Goal: Ask a question

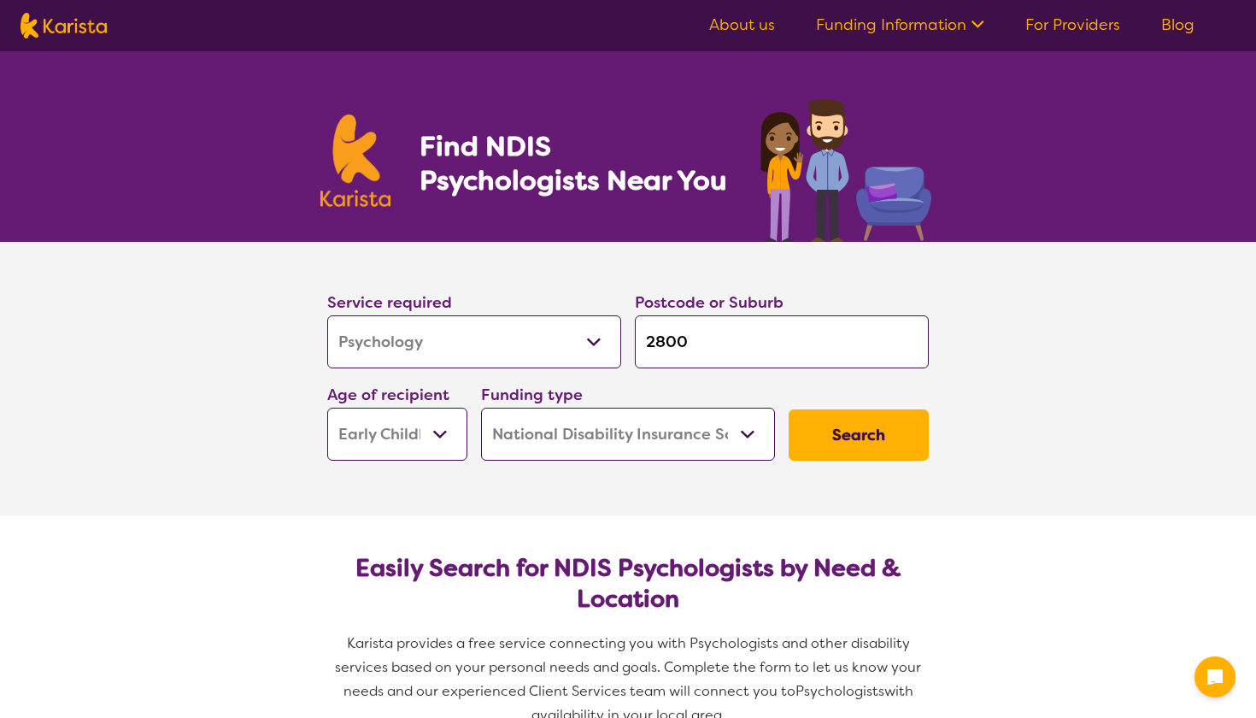
select select "Psychology"
select select "EC"
select select "NDIS"
select select "Psychology"
select select "EC"
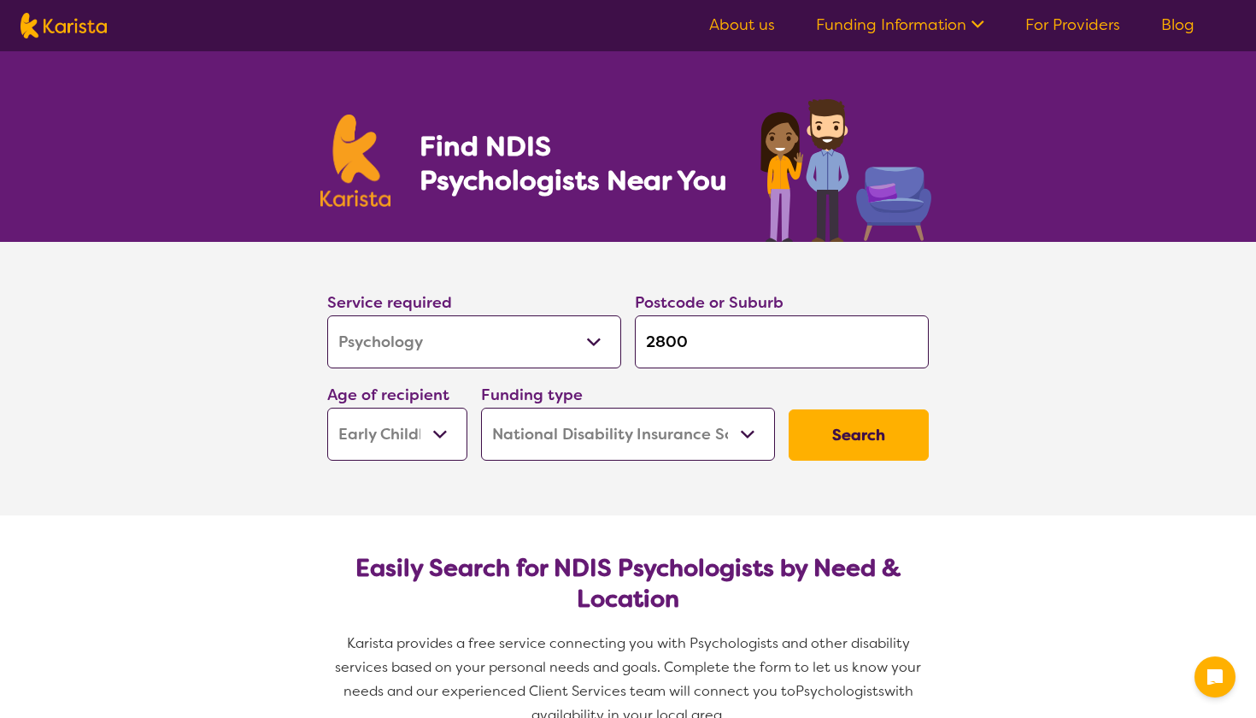
select select "NDIS"
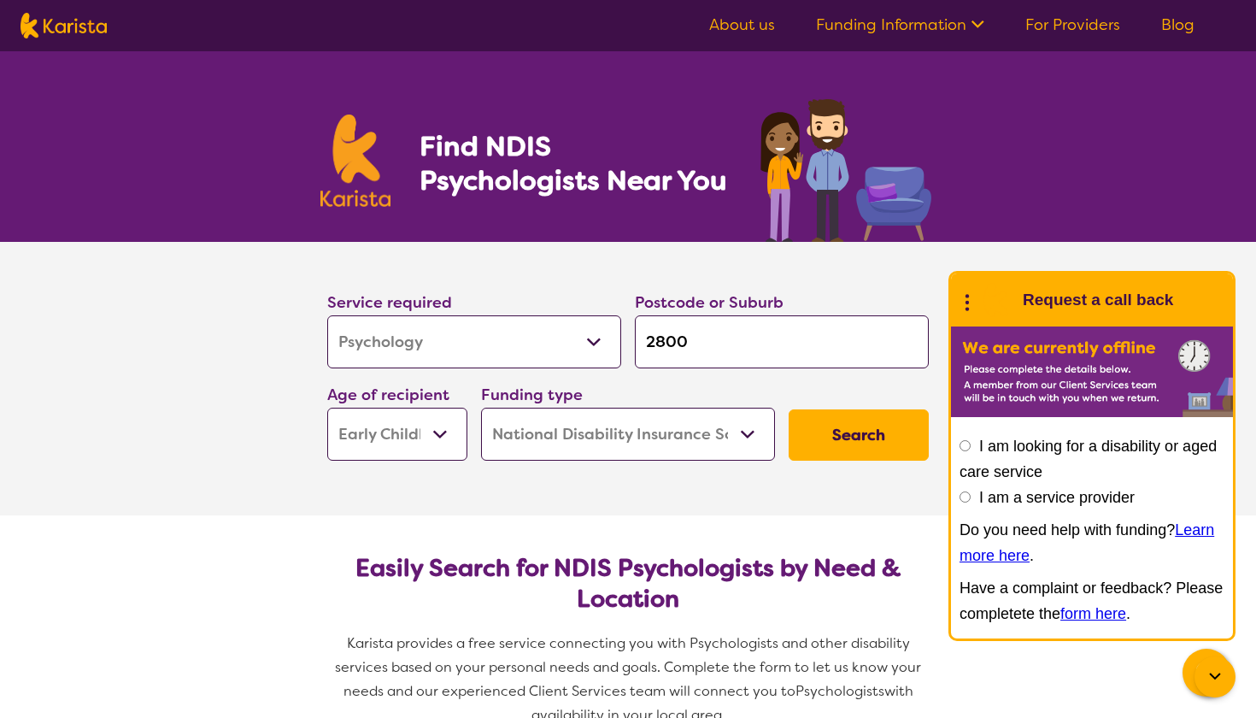
select select "i-don-t-know"
click at [846, 428] on button "Search" at bounding box center [859, 434] width 140 height 51
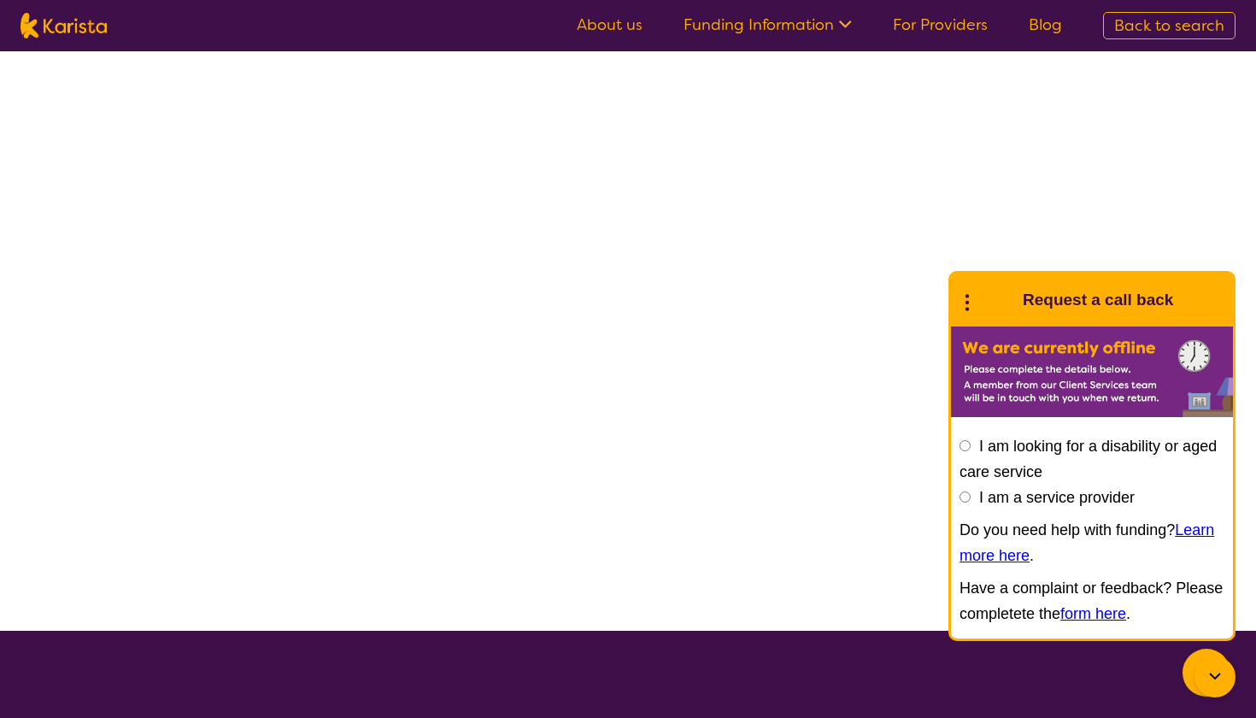
select select "Psychology"
select select "EC"
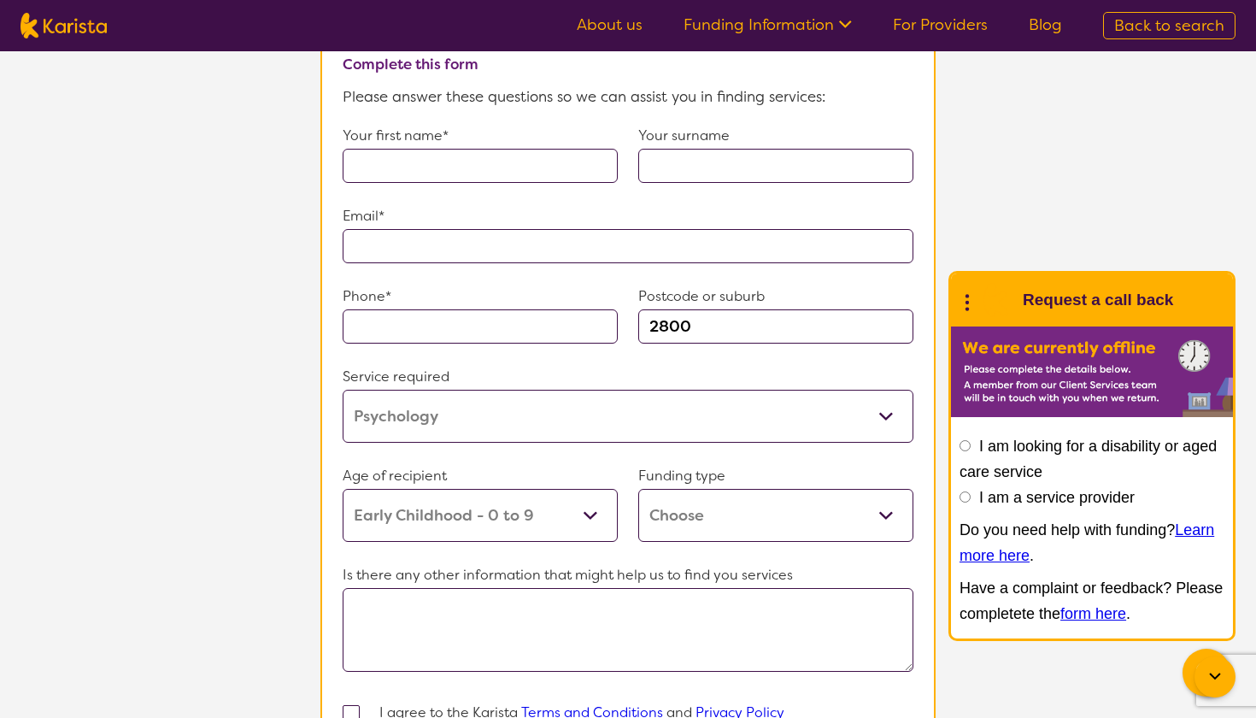
scroll to position [1283, 0]
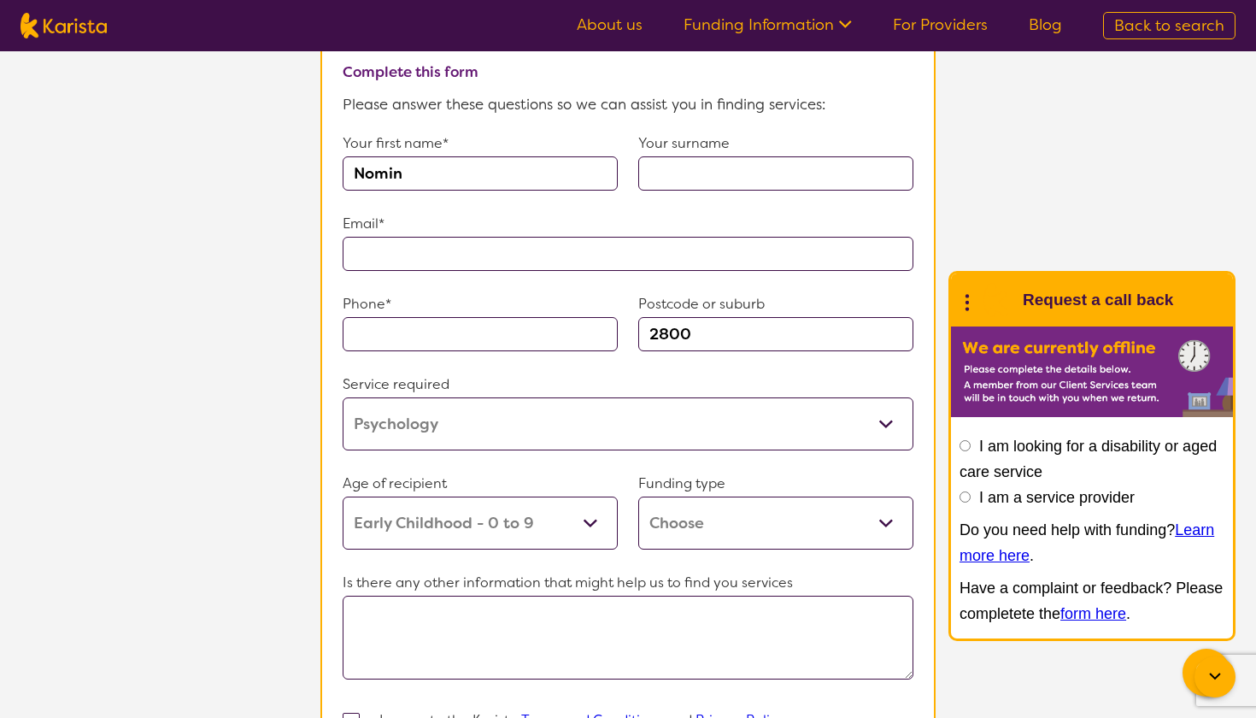
type input "Nomin"
type input "Ochirbat"
type input "**********"
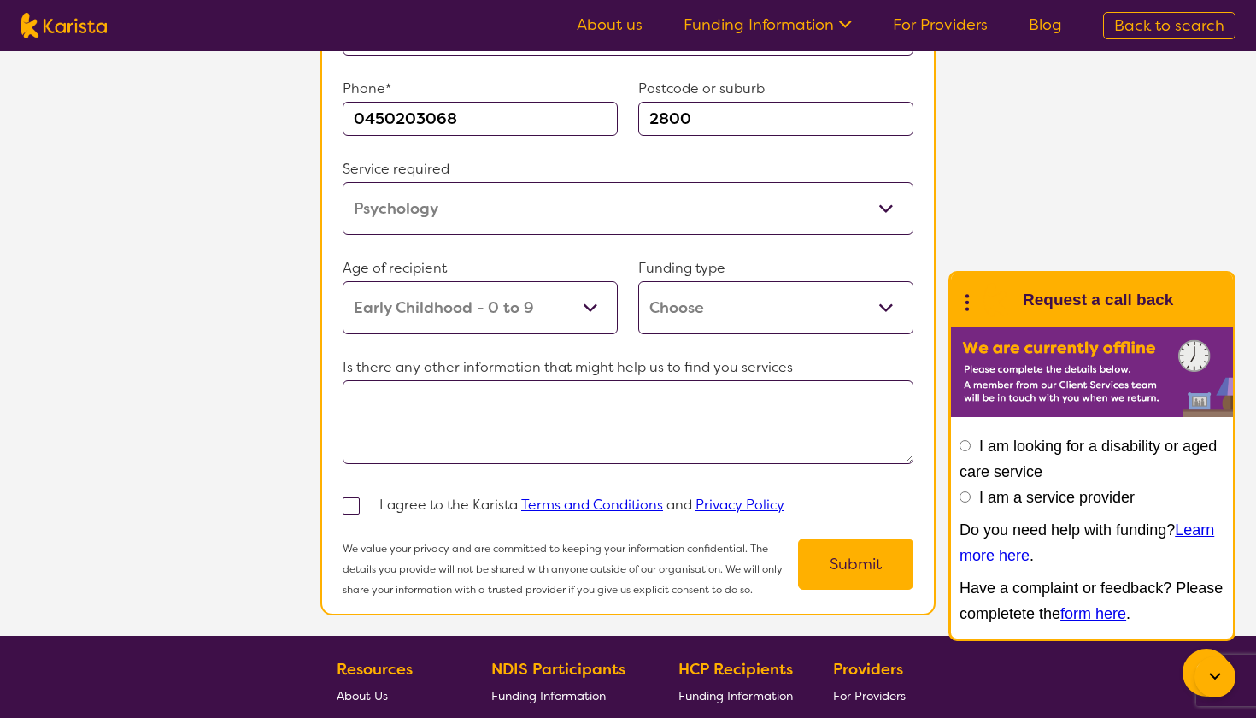
scroll to position [1499, 0]
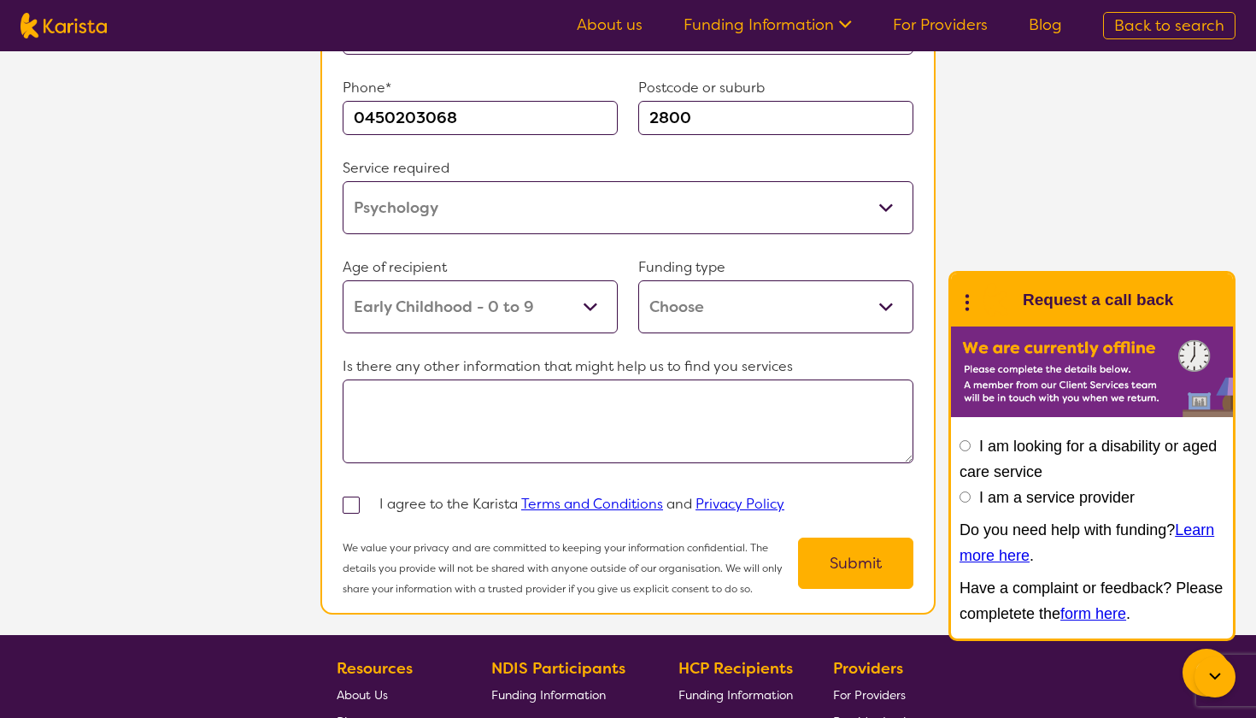
type input "0450203068"
select select "i-don-t-know"
click at [665, 463] on textarea at bounding box center [628, 421] width 571 height 84
click at [733, 441] on textarea "I have a son who will be 7 in October and he has difficulty" at bounding box center [628, 421] width 571 height 84
click at [795, 437] on textarea "I have a son who will be 7 in October and he has difficulty" at bounding box center [628, 421] width 571 height 84
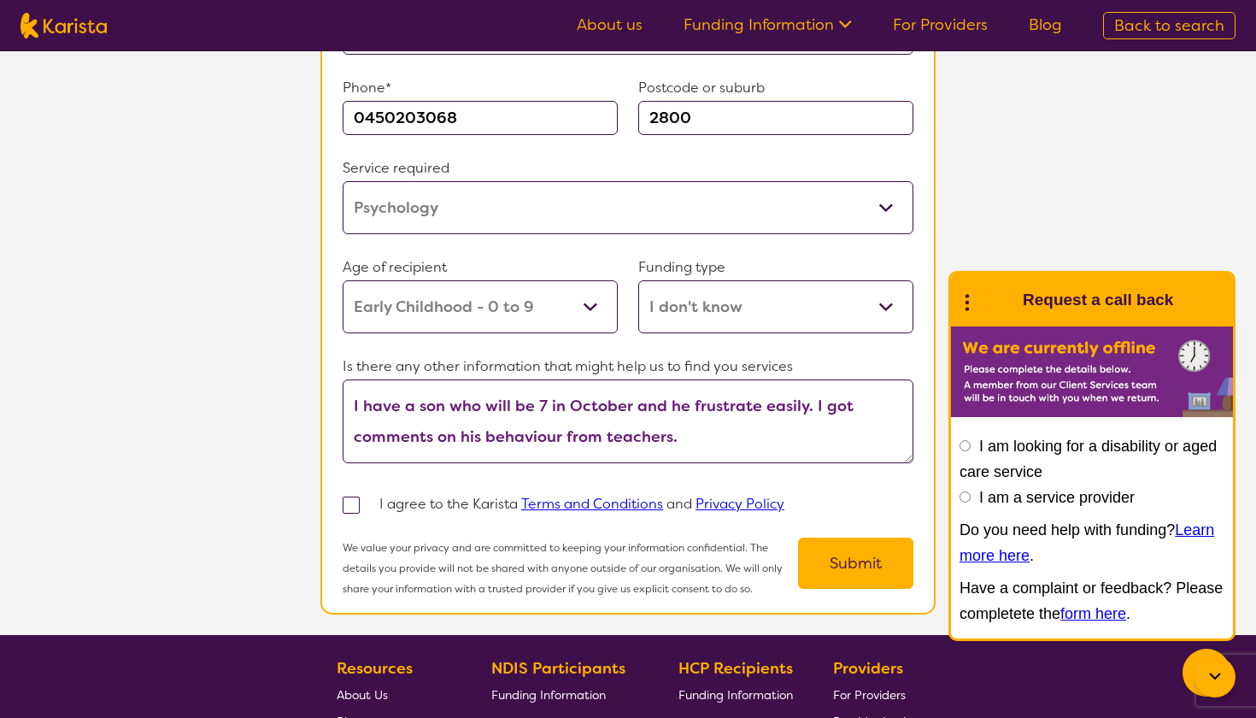
scroll to position [46, 0]
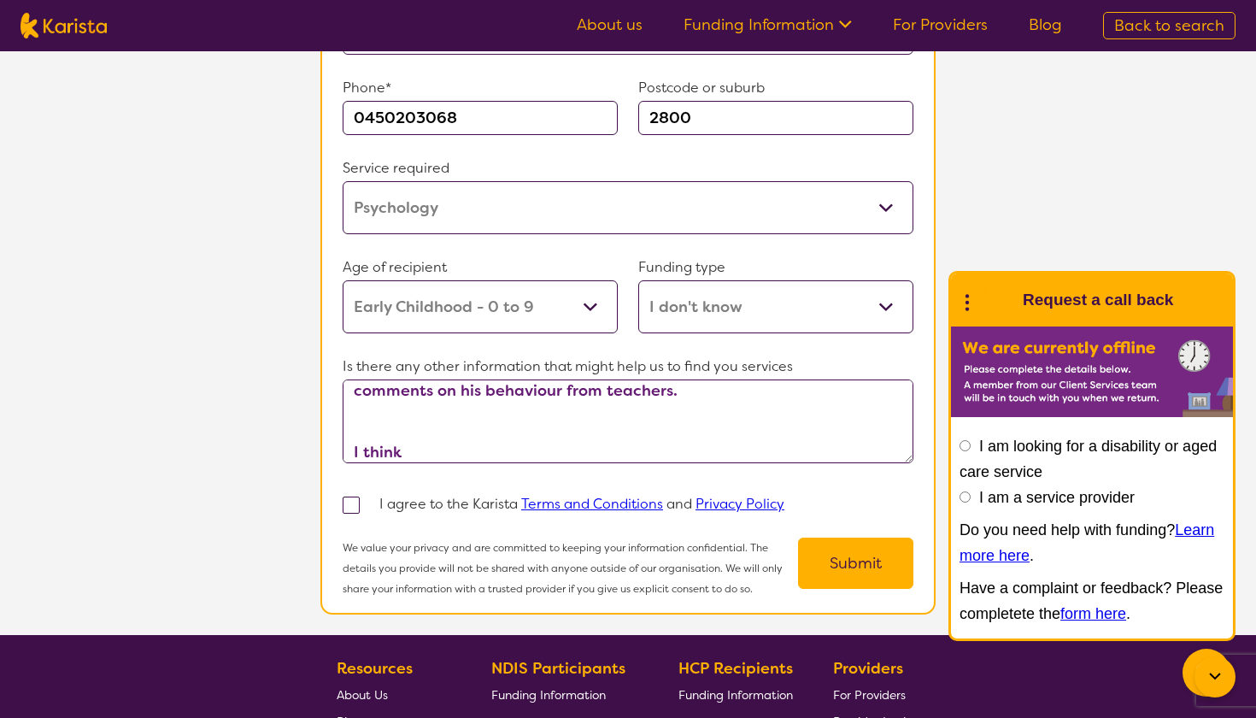
type textarea "I have a son who will be 7 in October and he frustrate easily. I got comments o…"
click at [847, 26] on icon at bounding box center [845, 25] width 13 height 8
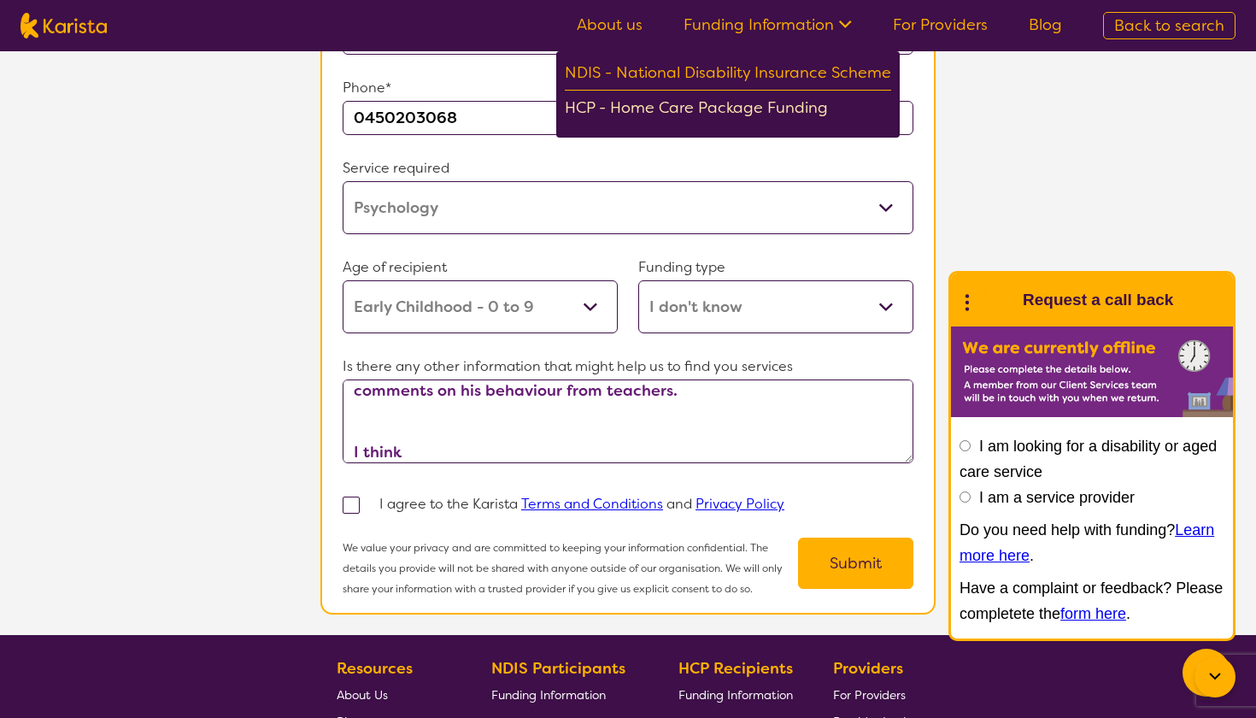
click at [784, 106] on div "HCP - Home Care Package Funding" at bounding box center [728, 110] width 326 height 30
